Goal: Transaction & Acquisition: Book appointment/travel/reservation

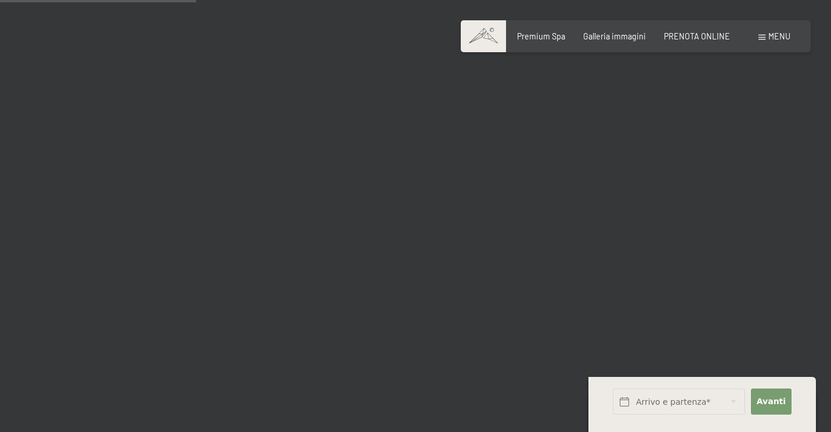
scroll to position [2801, 0]
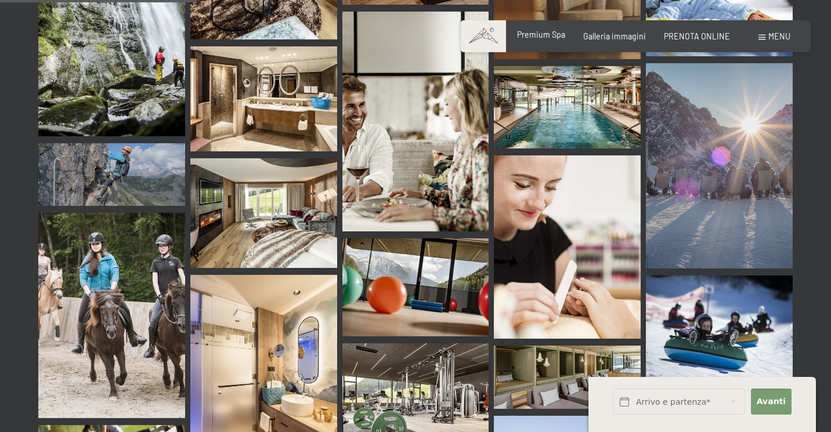
click at [556, 32] on span "Premium Spa" at bounding box center [541, 35] width 48 height 10
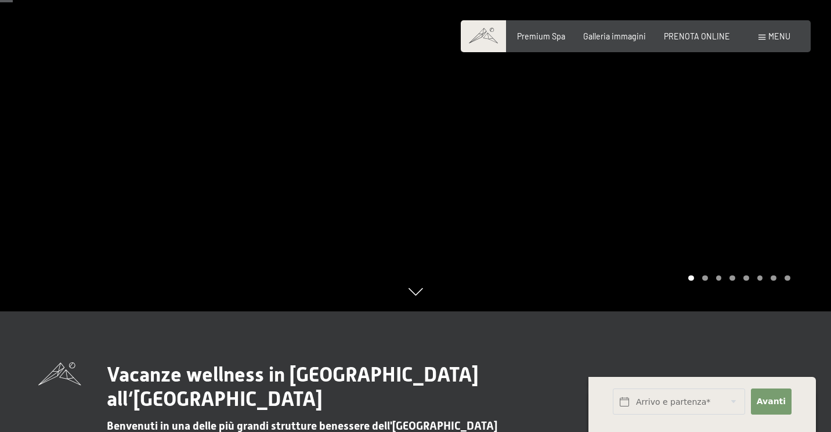
scroll to position [104, 0]
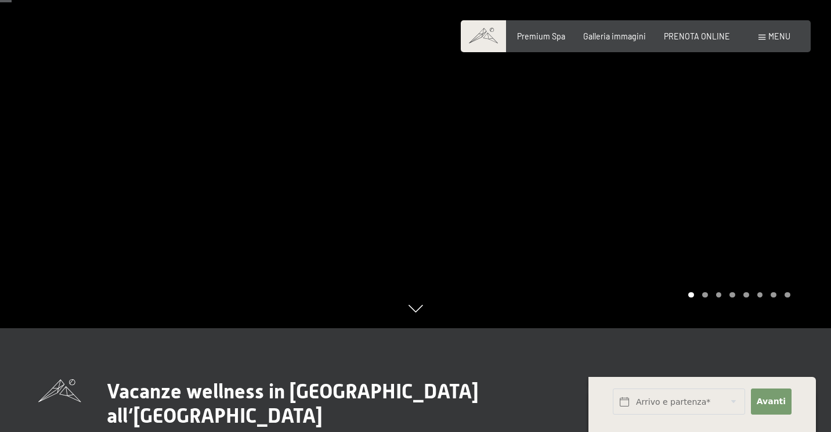
click at [704, 295] on div "Carousel Page 2" at bounding box center [705, 295] width 6 height 6
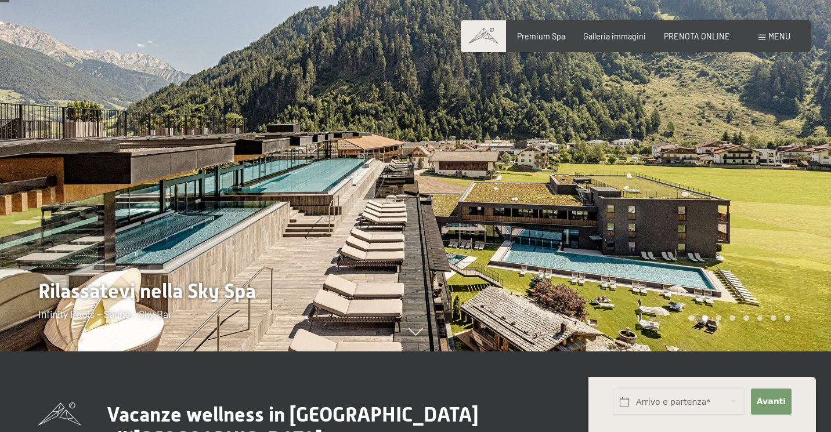
scroll to position [81, 0]
click at [706, 34] on span "PRENOTA ONLINE" at bounding box center [697, 35] width 66 height 10
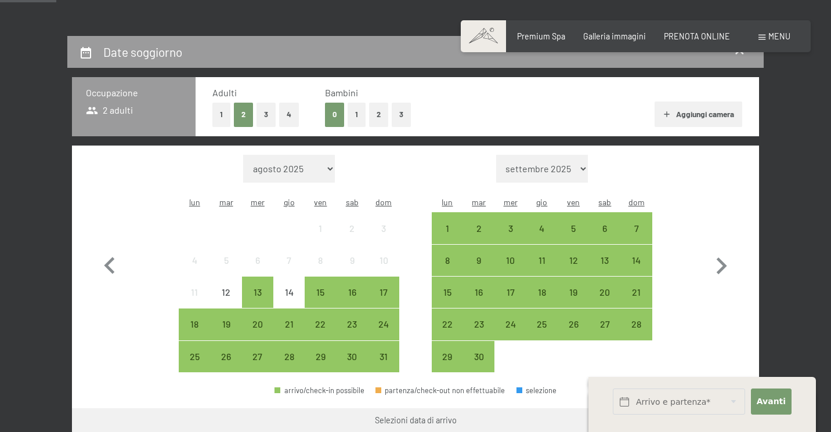
scroll to position [263, 0]
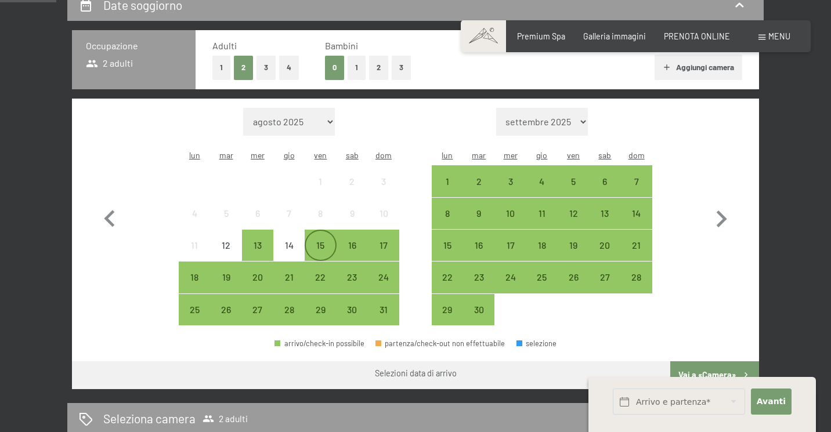
click at [324, 241] on div "15" at bounding box center [320, 255] width 29 height 29
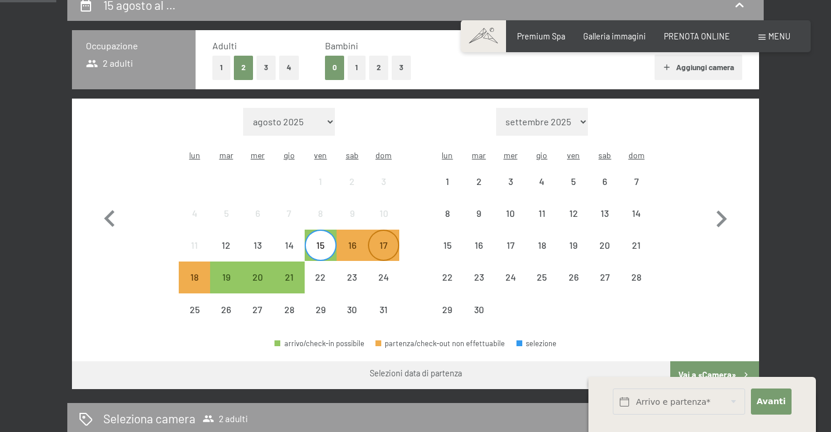
click at [389, 241] on div "17" at bounding box center [383, 255] width 29 height 29
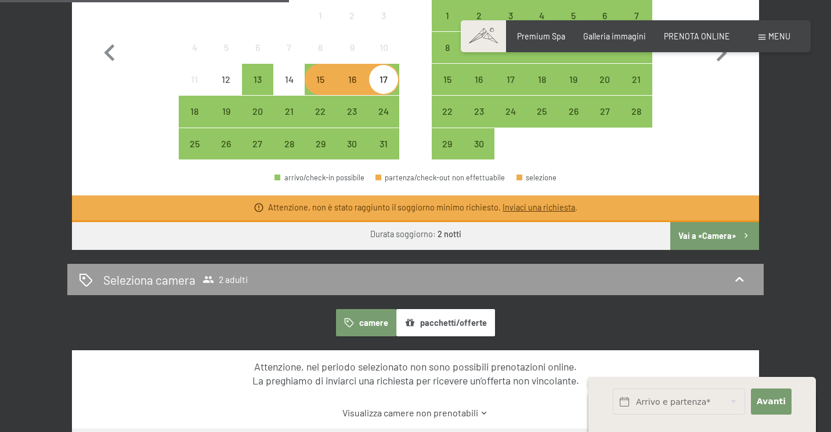
scroll to position [429, 0]
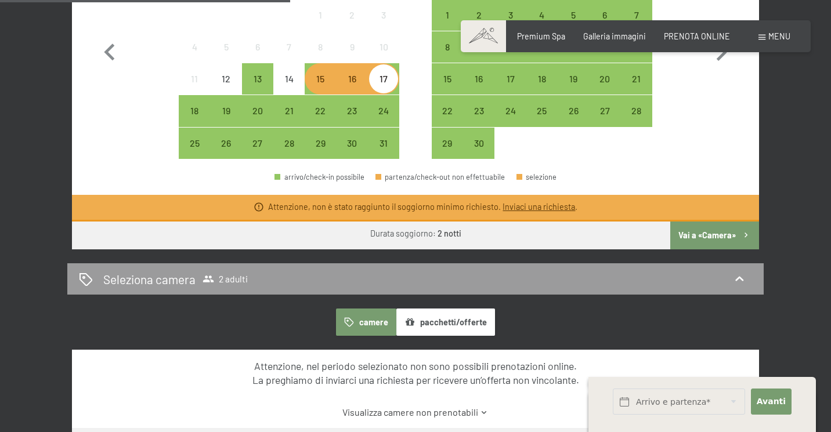
click at [322, 74] on div "15" at bounding box center [320, 88] width 29 height 29
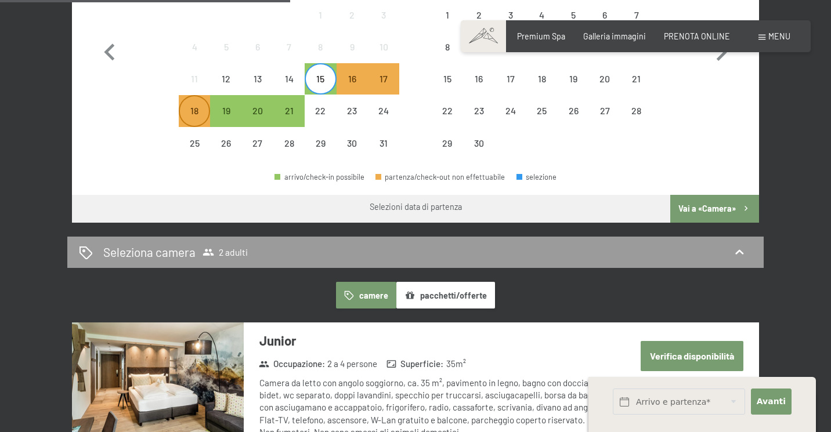
click at [197, 106] on div "18" at bounding box center [194, 120] width 29 height 29
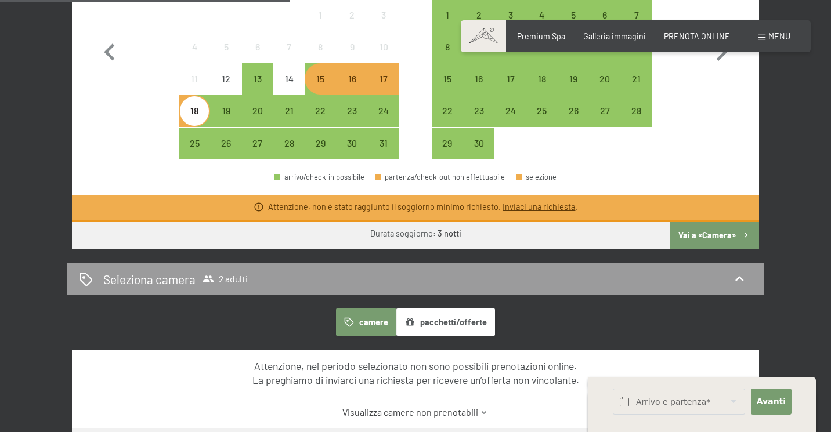
click at [715, 222] on button "Vai a «Camera»" at bounding box center [714, 236] width 89 height 28
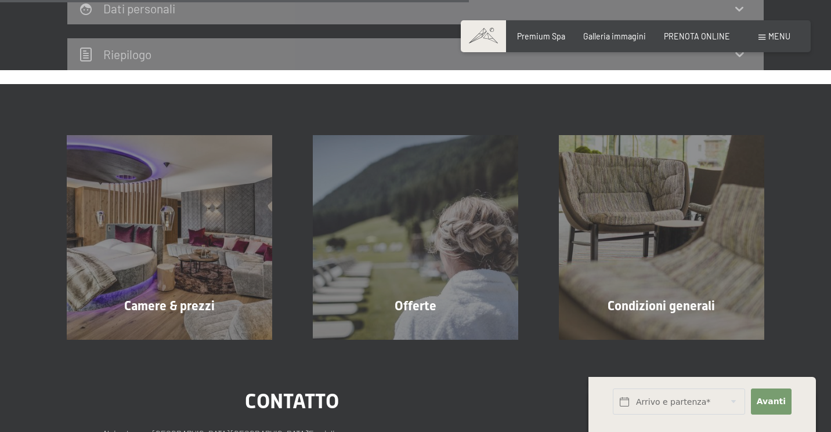
scroll to position [514, 0]
